Goal: Transaction & Acquisition: Purchase product/service

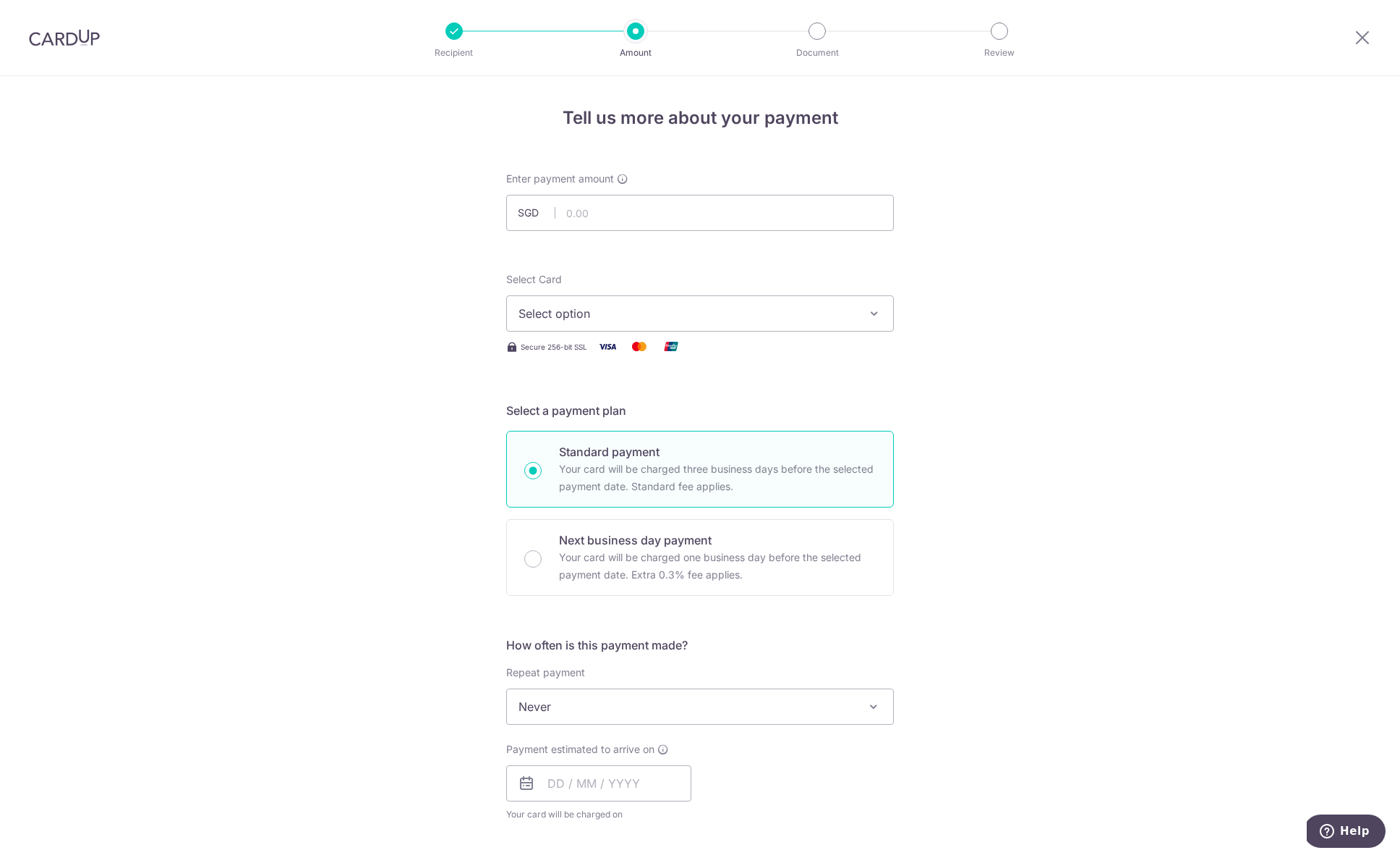
scroll to position [527, 0]
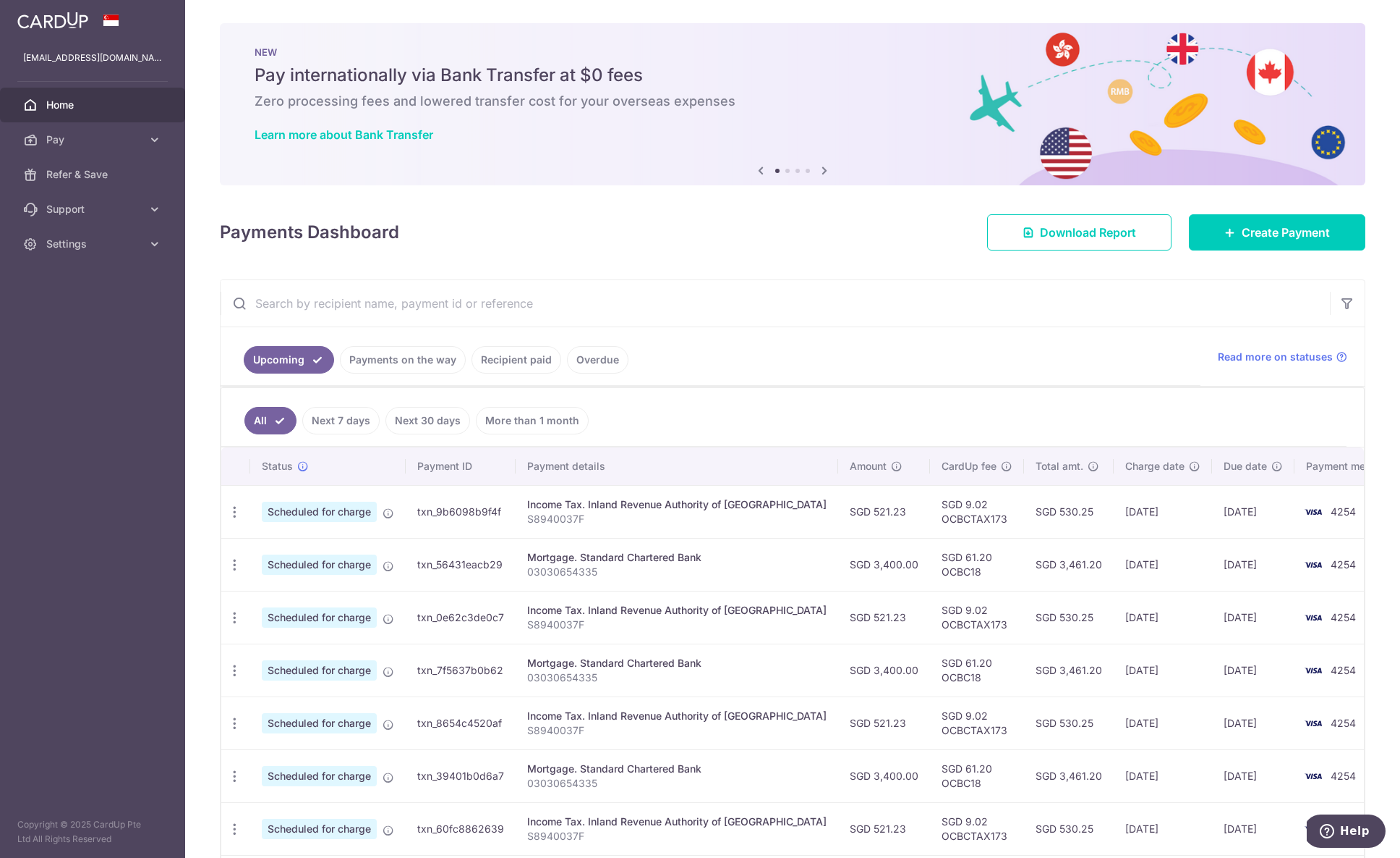
click at [1303, 255] on div "× Pause Schedule Pause all future payments in this series Pause just this one p…" at bounding box center [792, 429] width 1215 height 858
click at [1305, 246] on link "Create Payment" at bounding box center [1277, 233] width 177 height 36
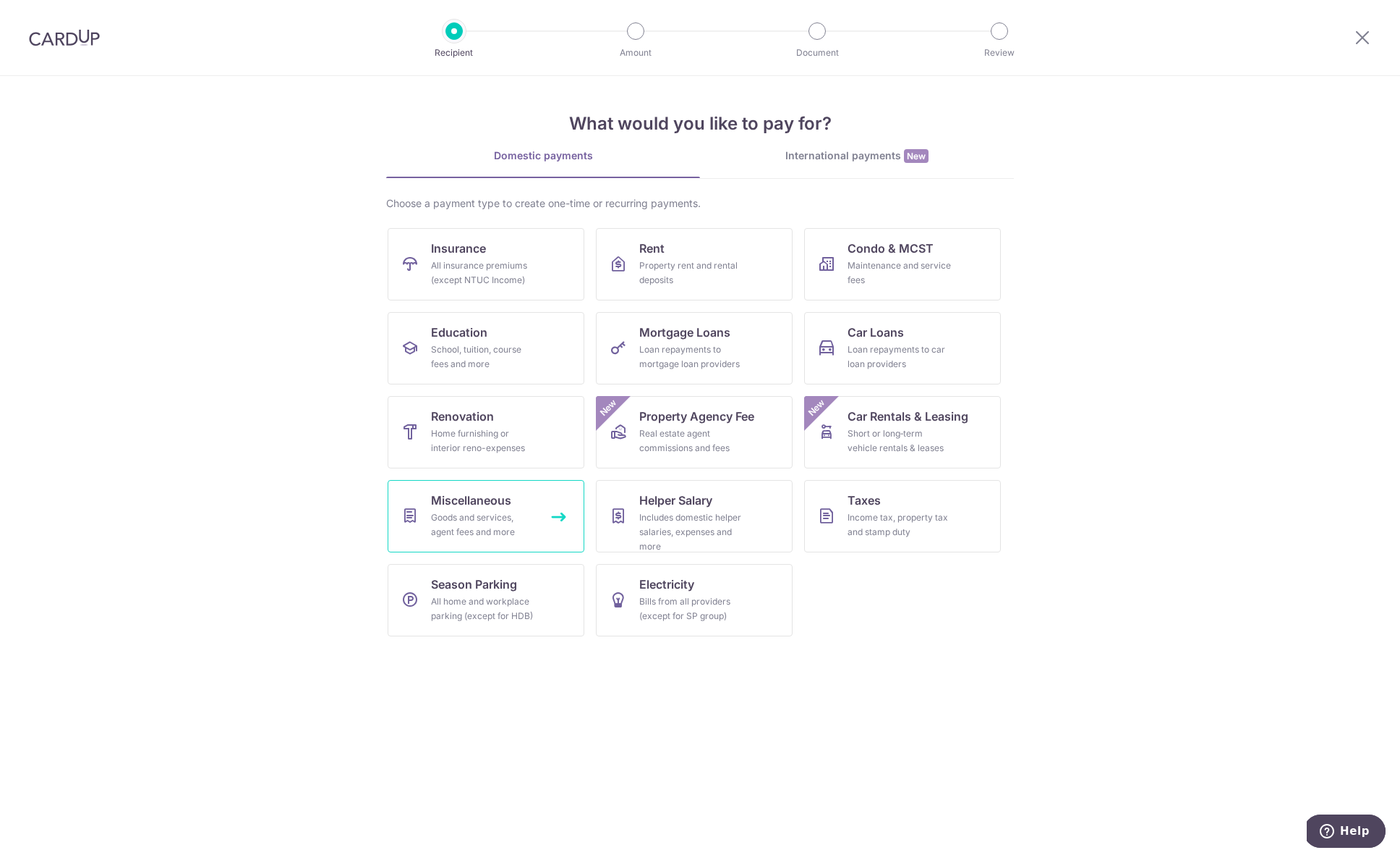
click at [565, 502] on link "Miscellaneous Goods and services, agent fees and more" at bounding box center [486, 516] width 196 height 72
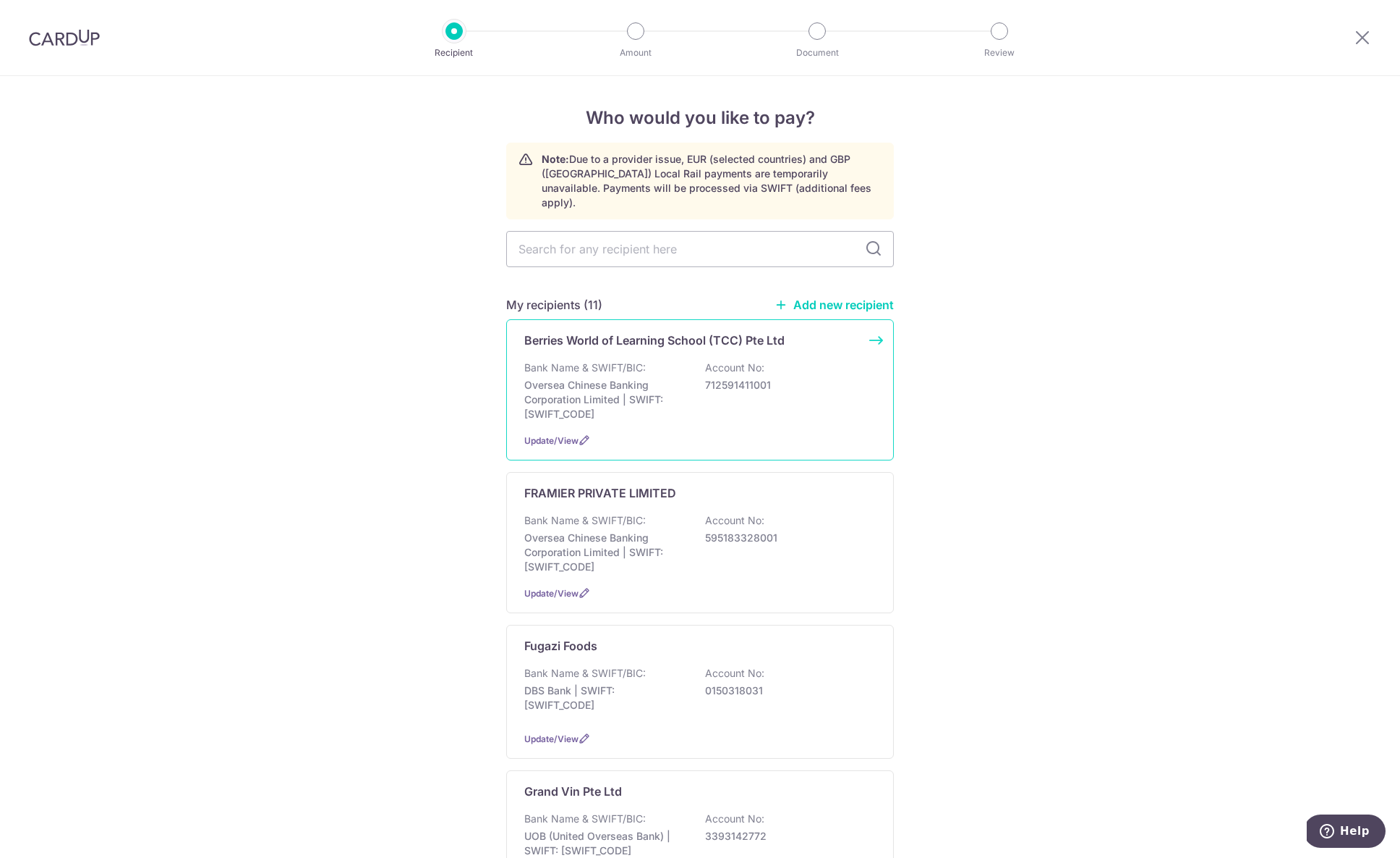
click at [613, 360] on p "Bank Name & SWIFT/BIC:" at bounding box center [585, 368] width 122 height 15
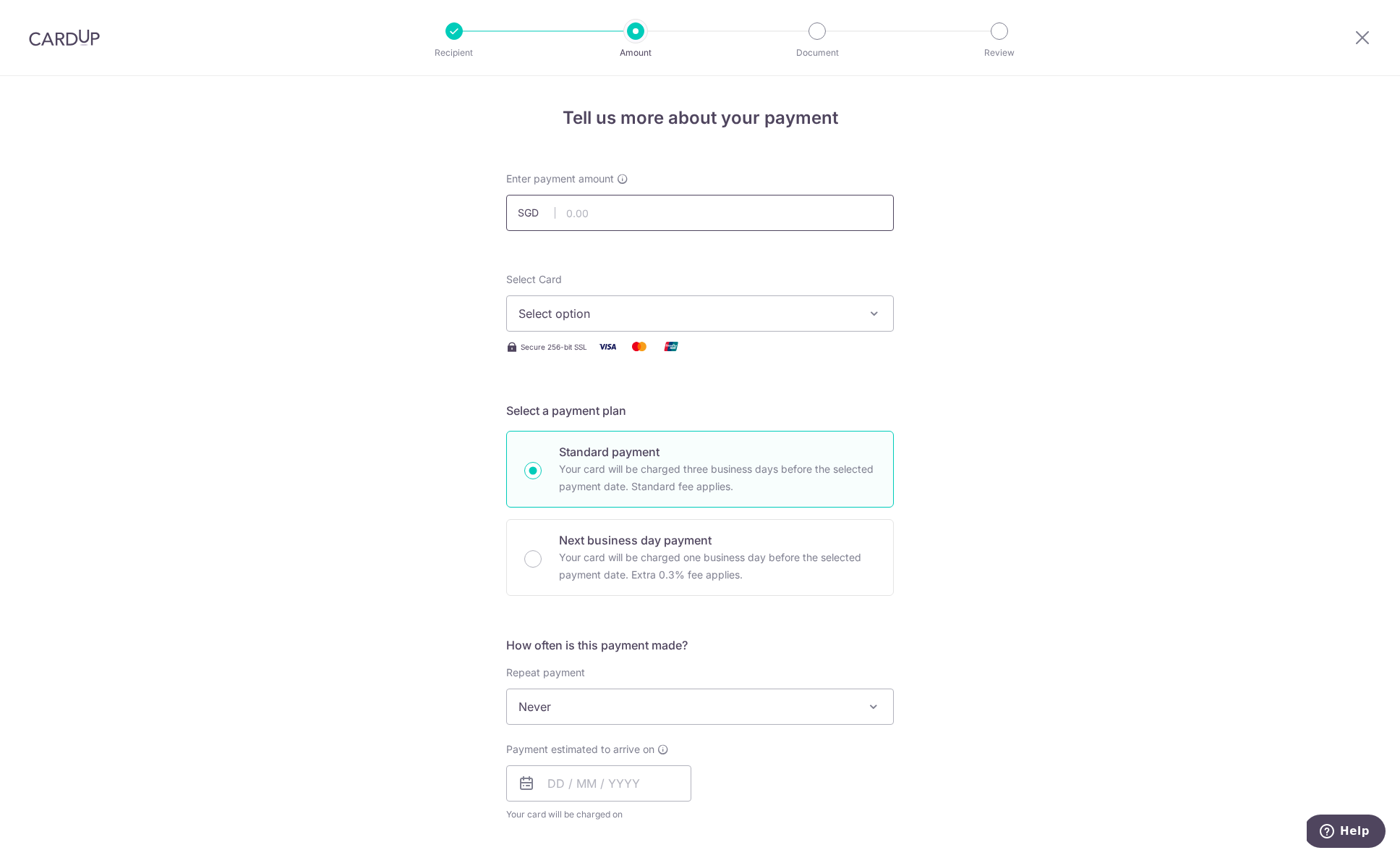
click at [696, 221] on input "text" at bounding box center [700, 213] width 388 height 36
type input "784.80"
click at [792, 322] on button "Select option" at bounding box center [700, 314] width 388 height 36
click at [770, 419] on span "**** 4254" at bounding box center [700, 417] width 363 height 17
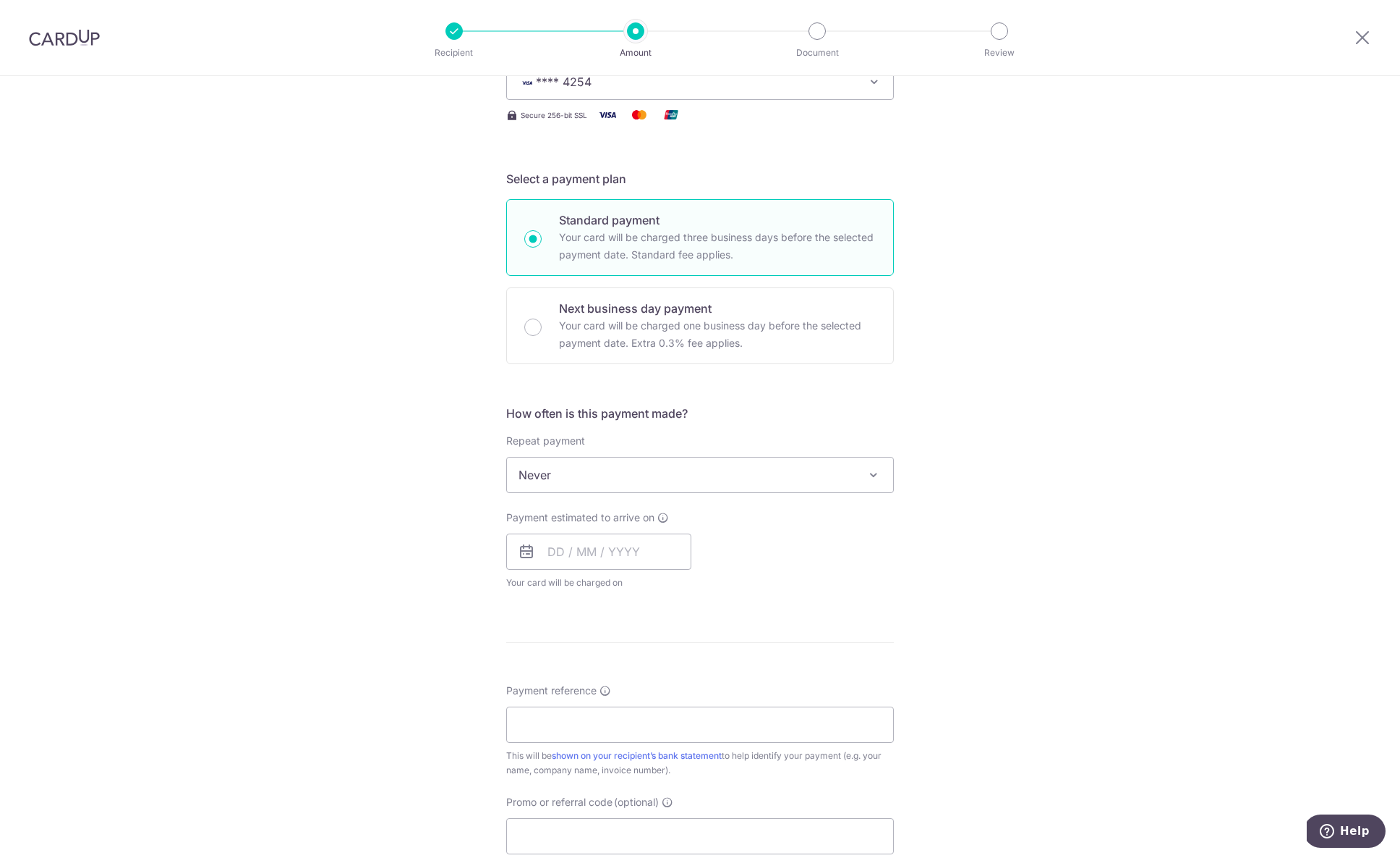
scroll to position [278, 0]
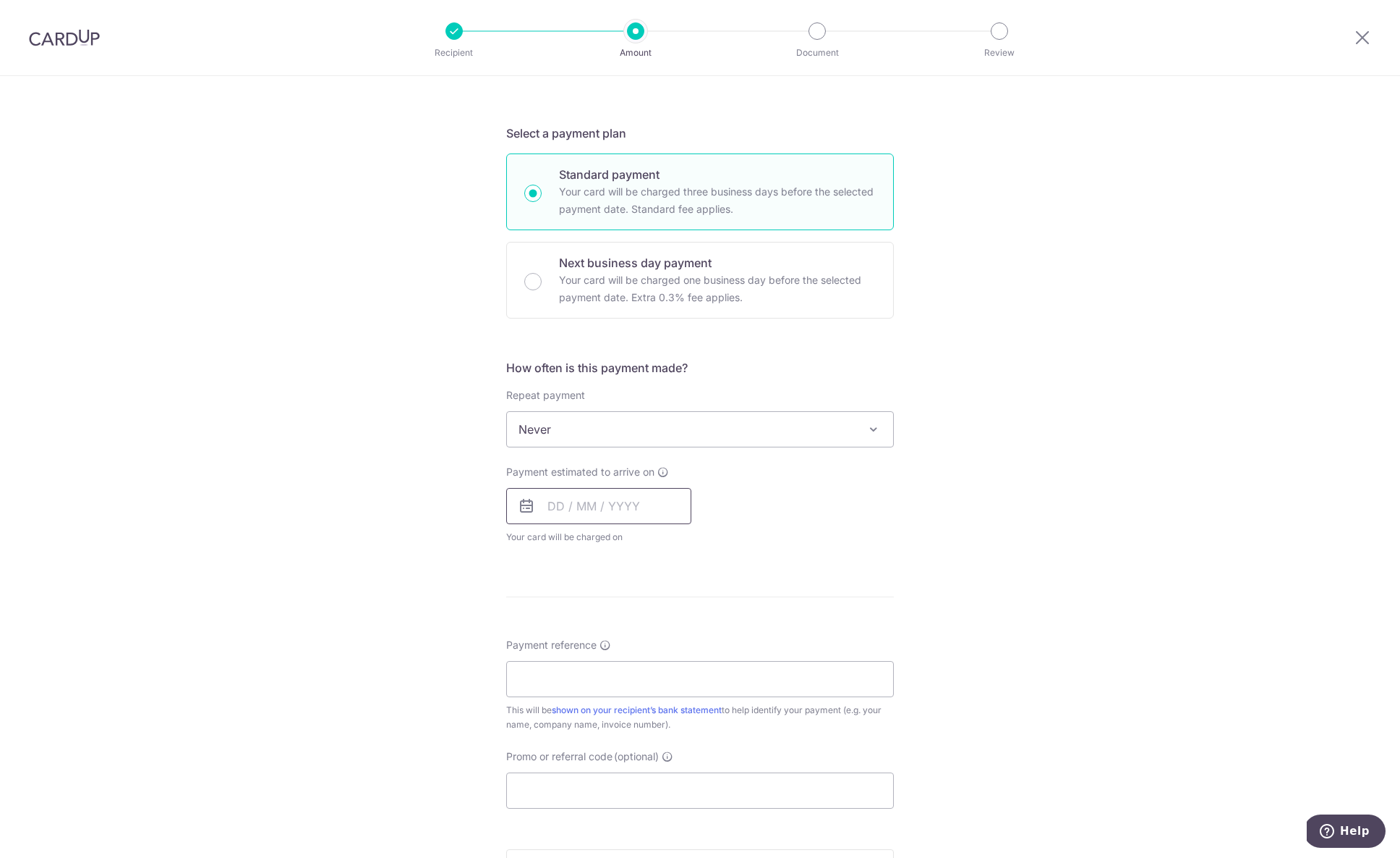
click at [644, 504] on input "text" at bounding box center [599, 506] width 185 height 36
click at [647, 674] on link "14" at bounding box center [651, 666] width 23 height 23
type input "[DATE]"
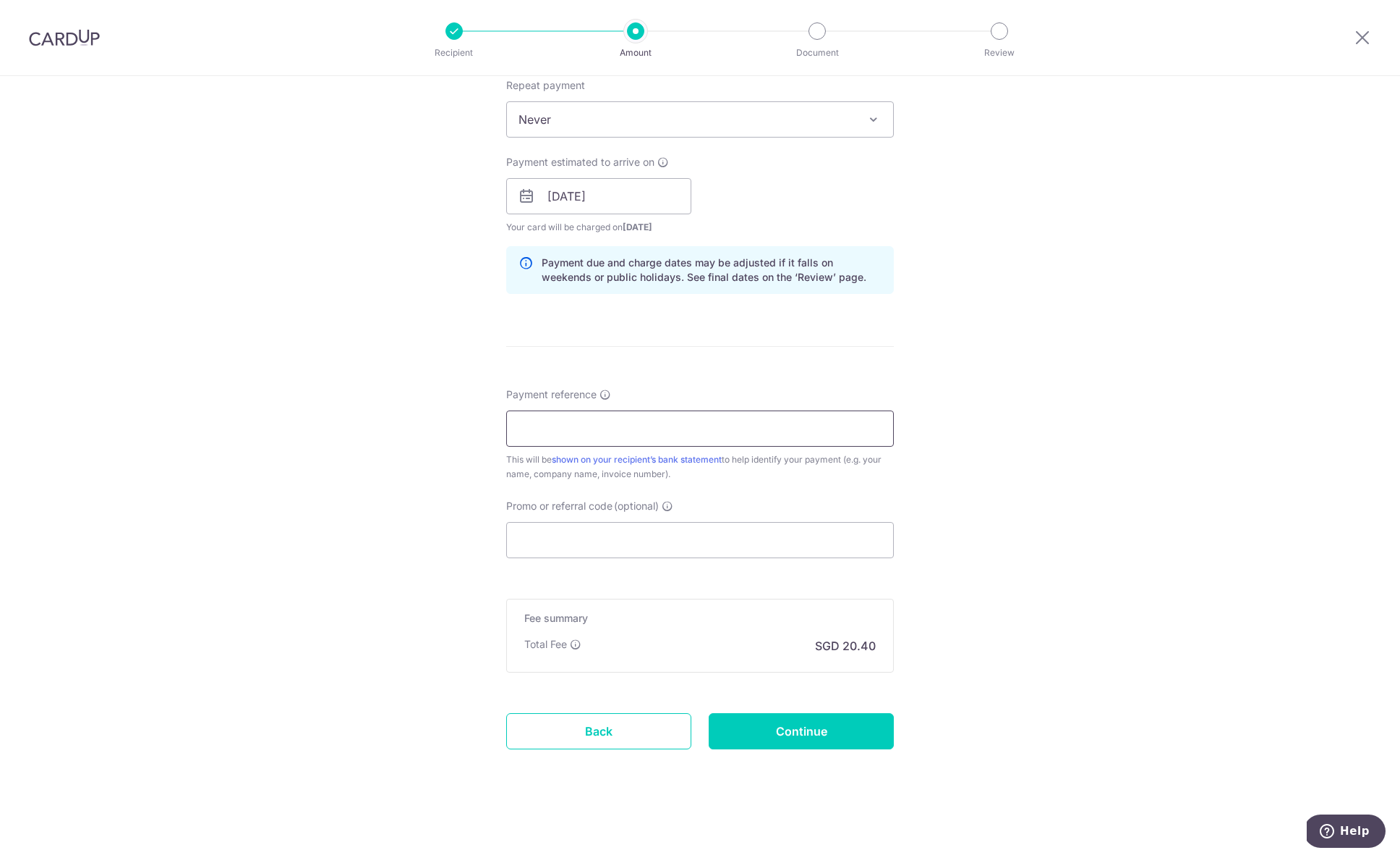
scroll to position [587, 0]
click at [664, 428] on input "Payment reference" at bounding box center [700, 428] width 388 height 36
paste input "DT-I25000100"
type input "DT-I25000100"
click at [626, 532] on input "Promo or referral code (optional)" at bounding box center [700, 540] width 388 height 36
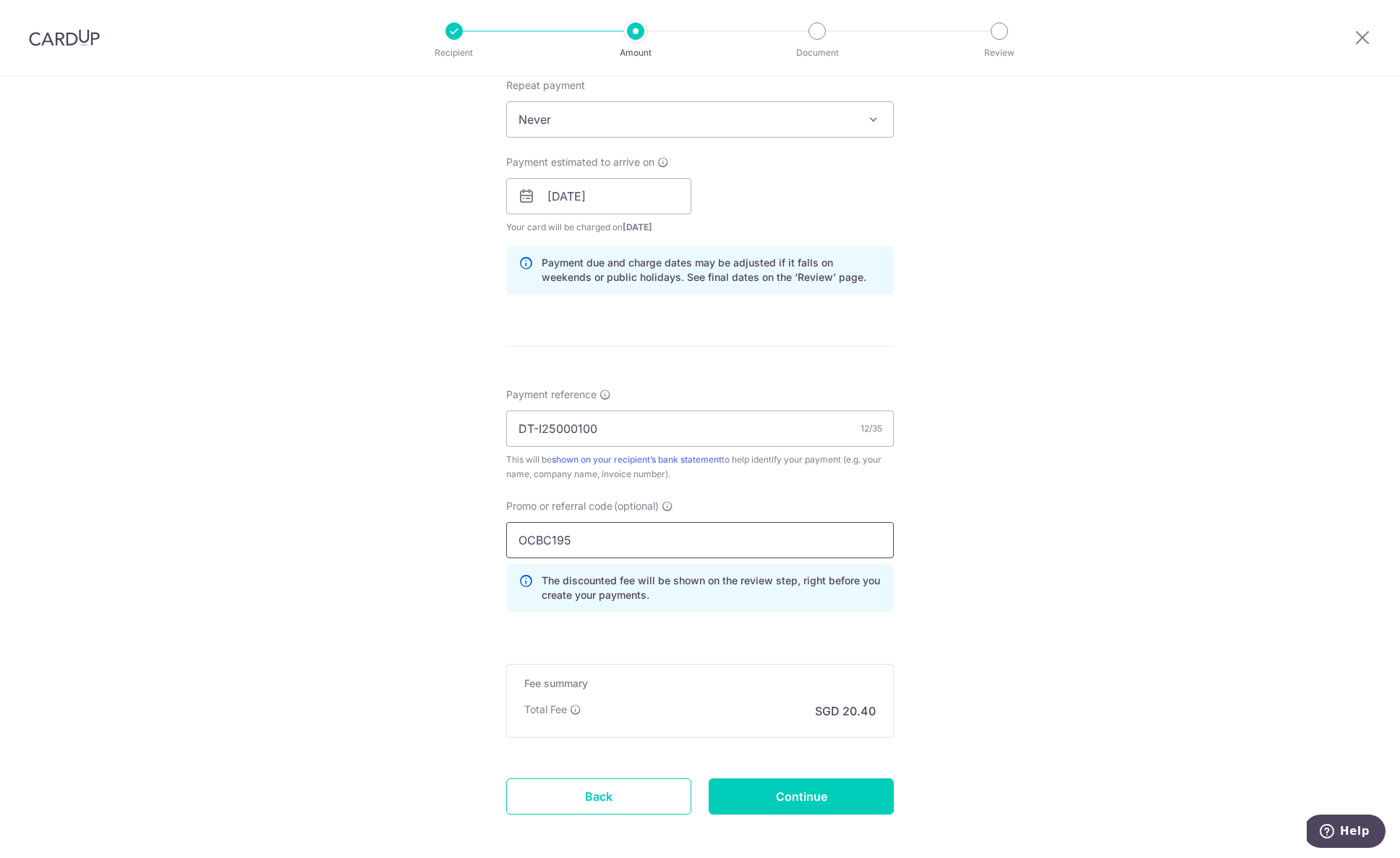
type input "OCBC195"
click at [858, 613] on div "Promo or referral code (optional) OCBC195 The discounted fee will be shown on t…" at bounding box center [700, 561] width 405 height 124
click at [860, 799] on input "Continue" at bounding box center [801, 796] width 185 height 36
type input "Create Schedule"
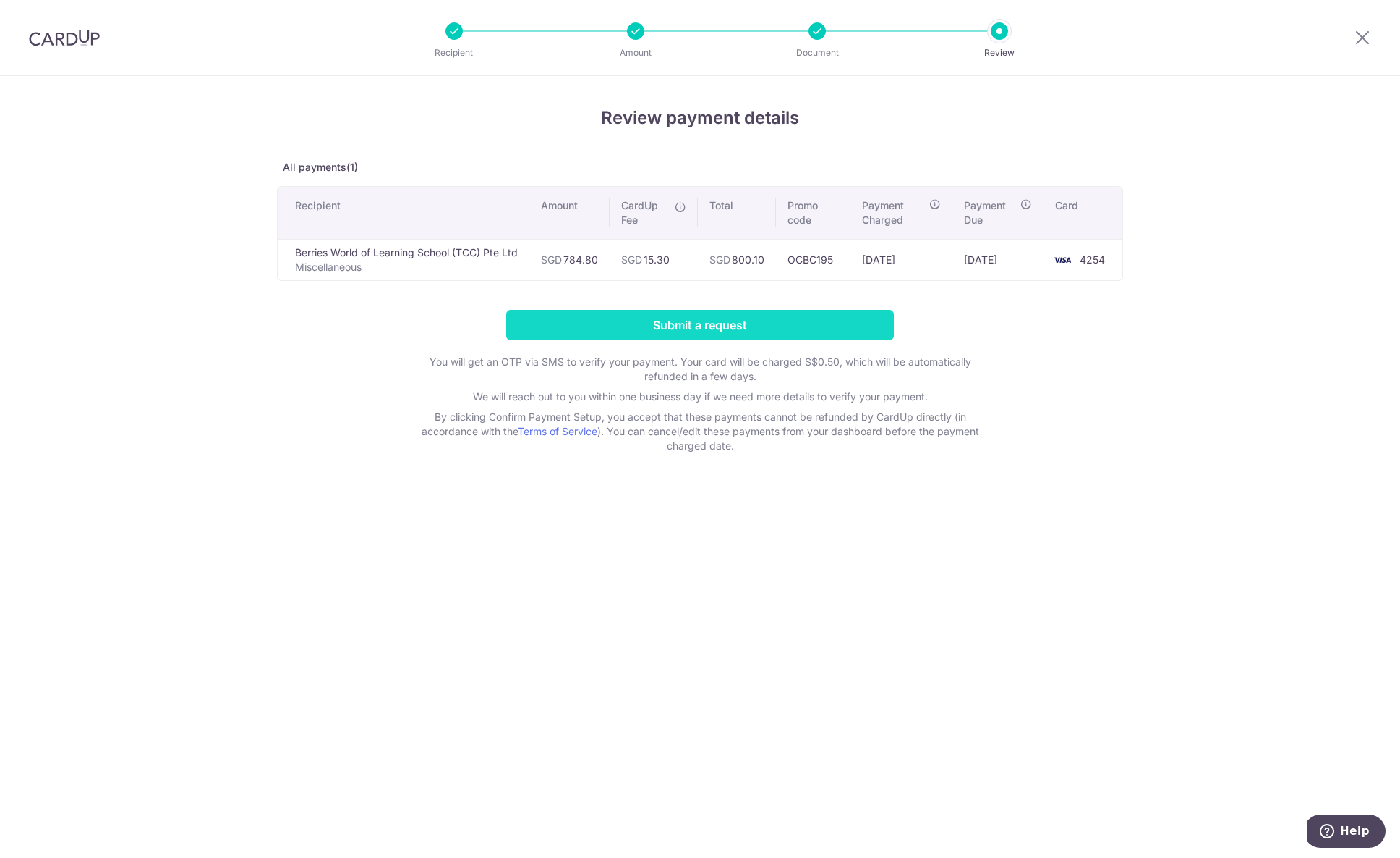
click at [844, 318] on input "Submit a request" at bounding box center [700, 324] width 388 height 30
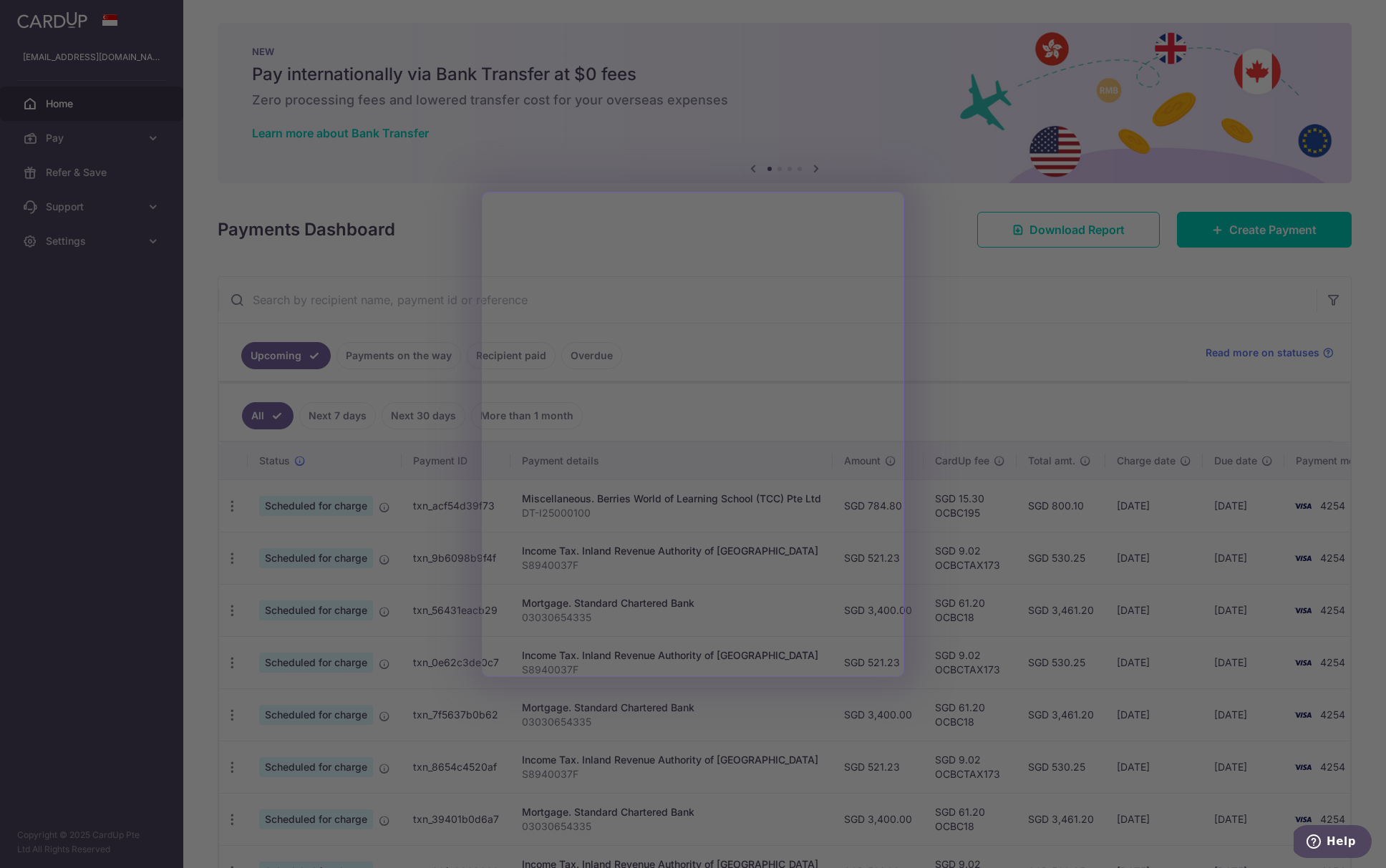
click at [940, 287] on div at bounding box center [700, 438] width 1400 height 877
